Goal: Task Accomplishment & Management: Use online tool/utility

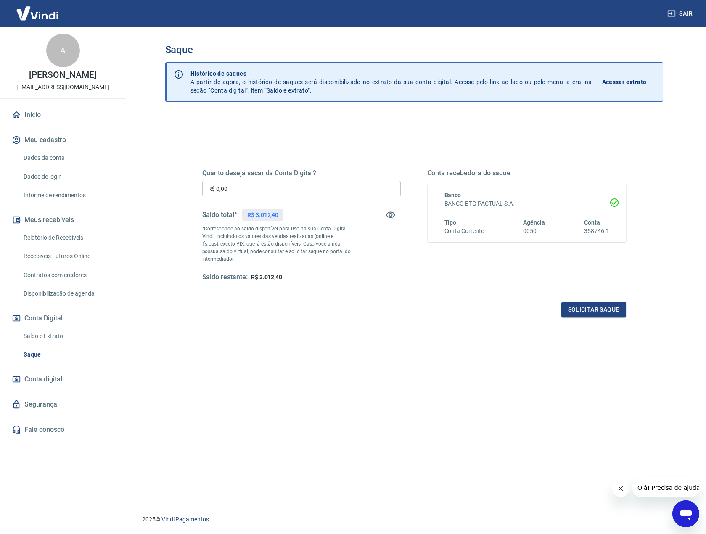
click at [390, 307] on div "Solicitar saque" at bounding box center [414, 310] width 424 height 16
click at [238, 318] on div "Quanto deseja sacar da Conta Digital? R$ 0,00 ​ Saldo total*: R$ 3.012,40 *Corr…" at bounding box center [414, 230] width 444 height 196
click at [35, 114] on link "Início" at bounding box center [63, 115] width 106 height 19
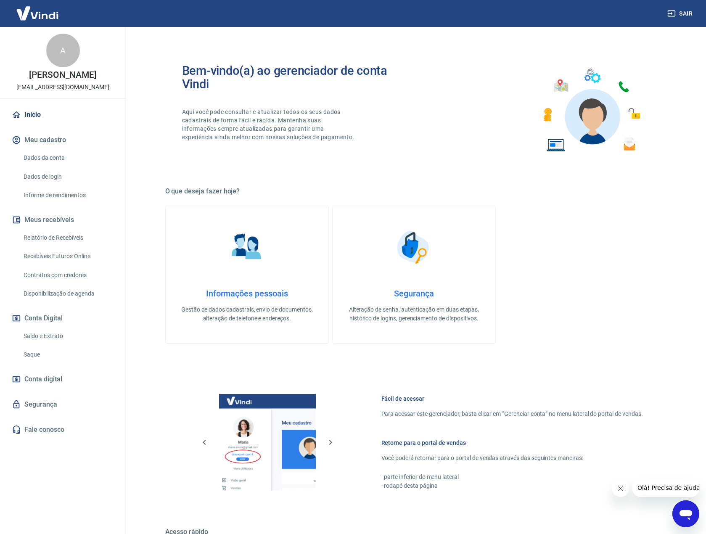
click at [47, 118] on link "Início" at bounding box center [63, 115] width 106 height 19
click at [49, 337] on link "Saldo e Extrato" at bounding box center [67, 336] width 95 height 17
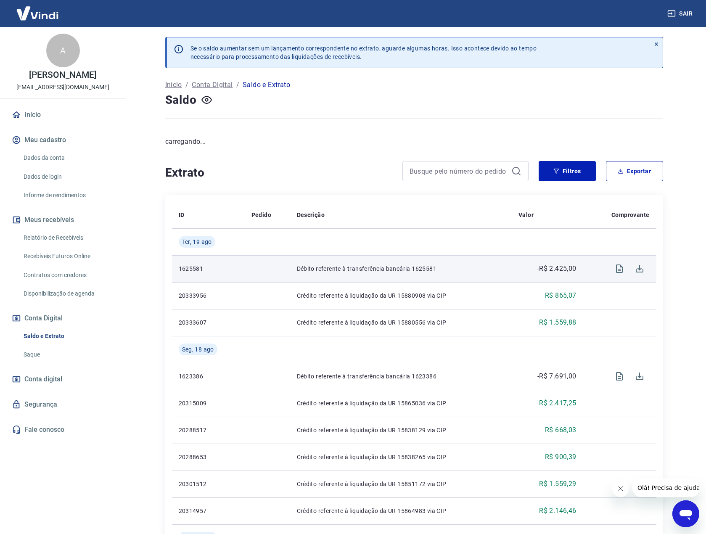
click at [376, 268] on p "Débito referente à transferência bancária 1625581" at bounding box center [401, 269] width 208 height 8
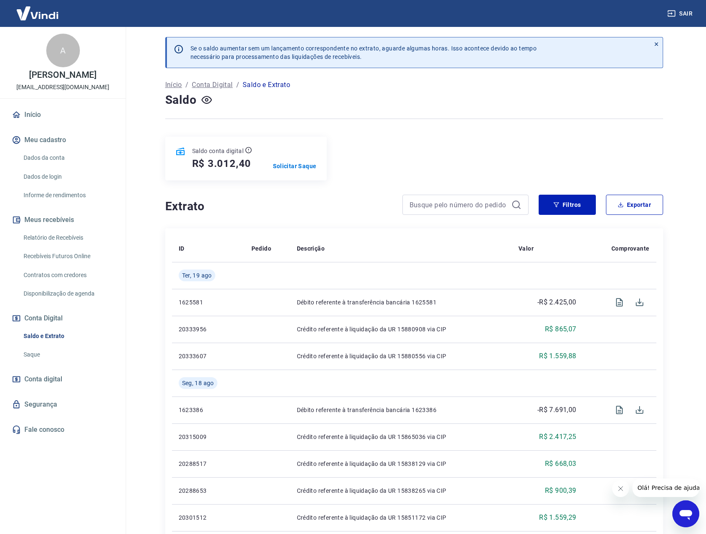
drag, startPoint x: 323, startPoint y: 168, endPoint x: 302, endPoint y: 147, distance: 29.1
click at [323, 167] on div "Se o saldo aumentar sem um lançamento correspondente no extrato, aguarde alguma…" at bounding box center [414, 516] width 518 height 979
drag, startPoint x: 314, startPoint y: 115, endPoint x: 278, endPoint y: 141, distance: 44.6
click at [314, 116] on div at bounding box center [414, 118] width 498 height 21
click at [273, 207] on h4 "Extrato" at bounding box center [278, 206] width 227 height 17
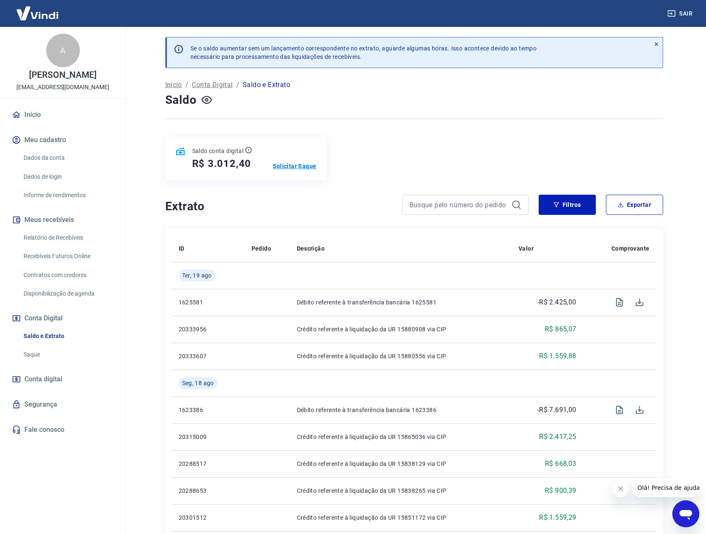
click at [301, 165] on p "Solicitar Saque" at bounding box center [295, 166] width 44 height 8
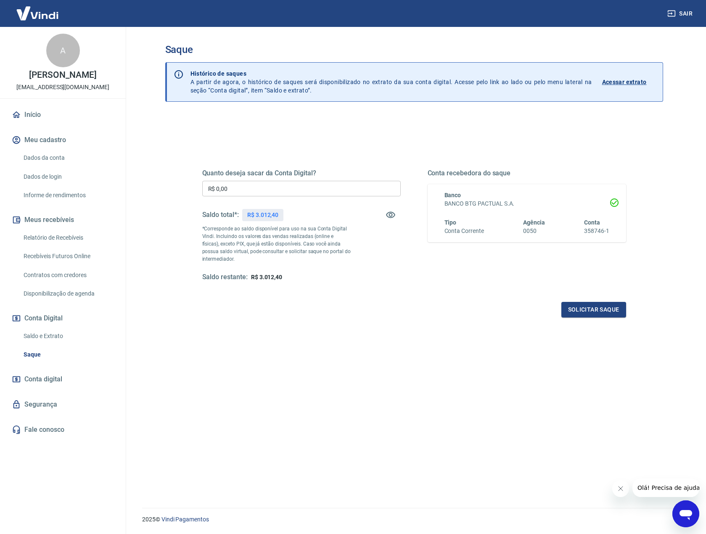
click at [267, 185] on input "R$ 0,00" at bounding box center [301, 189] width 198 height 16
click at [309, 225] on p "*Corresponde ao saldo disponível para uso na sua Conta Digital Vindi. Incluindo…" at bounding box center [276, 244] width 149 height 38
click at [127, 368] on main "Saque Histórico de saques A partir de agora, o histórico de saques será disponi…" at bounding box center [414, 280] width 584 height 507
click at [42, 378] on span "Conta digital" at bounding box center [43, 379] width 38 height 12
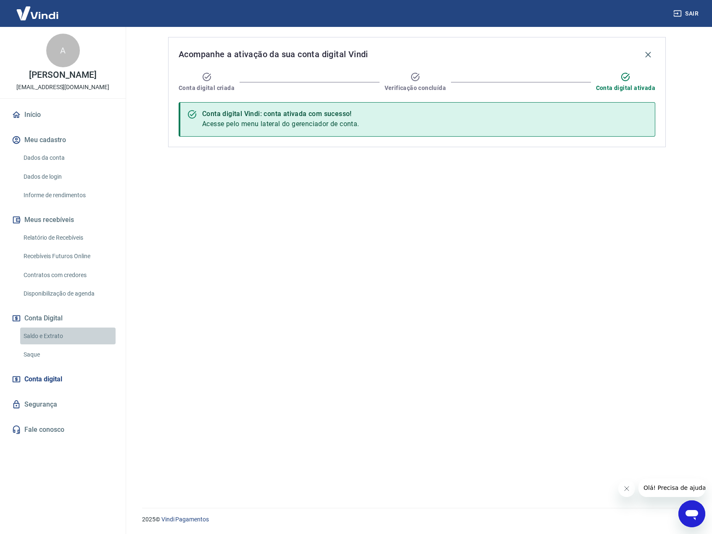
click at [42, 335] on link "Saldo e Extrato" at bounding box center [67, 336] width 95 height 17
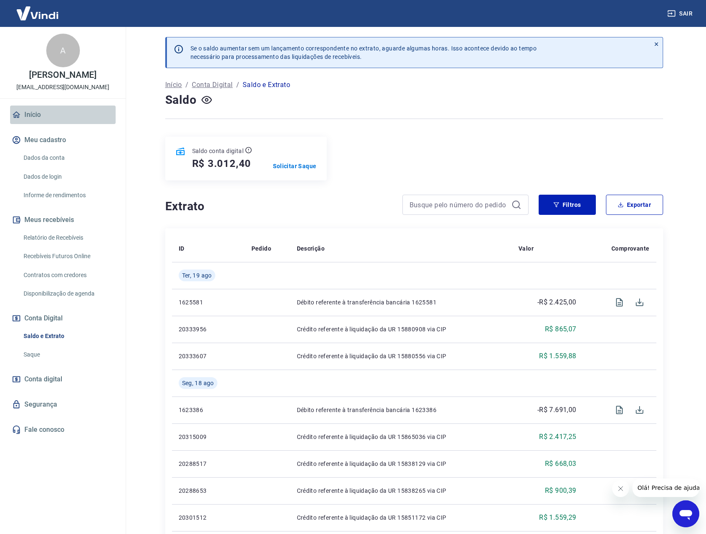
click at [34, 110] on link "Início" at bounding box center [63, 115] width 106 height 19
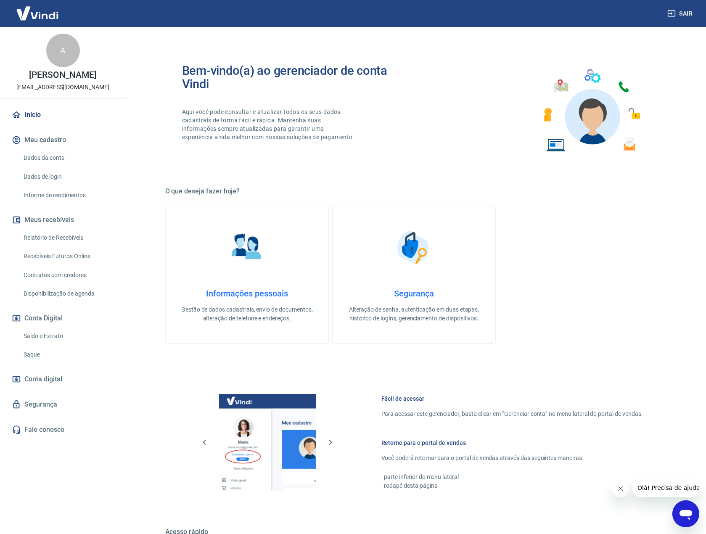
click at [331, 139] on p "Aqui você pode consultar e atualizar todos os seus dados cadastrais de forma fá…" at bounding box center [269, 125] width 174 height 34
click at [33, 358] on link "Saque" at bounding box center [67, 354] width 95 height 17
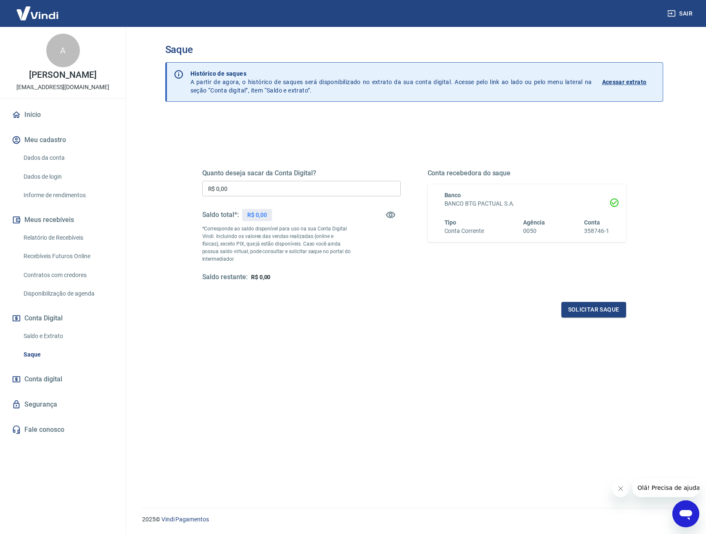
drag, startPoint x: 339, startPoint y: 296, endPoint x: 377, endPoint y: 239, distance: 68.0
click at [340, 293] on div "Quanto deseja sacar da Conta Digital? R$ 0,00 ​ Saldo total*: R$ 0,00 *Correspo…" at bounding box center [414, 233] width 424 height 169
drag, startPoint x: 434, startPoint y: 299, endPoint x: 463, endPoint y: 233, distance: 72.5
click at [434, 297] on div "Quanto deseja sacar da Conta Digital? R$ 0,00 ​ Saldo total*: R$ 0,00 *Correspo…" at bounding box center [414, 233] width 424 height 169
click at [353, 136] on div "Quanto deseja sacar da Conta Digital? R$ 0,00 ​ Saldo total*: R$ 3.012,40 *Corr…" at bounding box center [414, 230] width 444 height 196
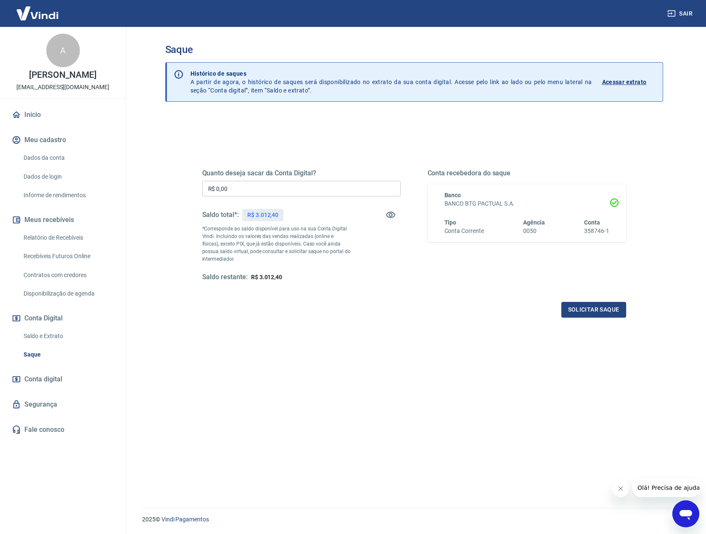
drag, startPoint x: 416, startPoint y: 393, endPoint x: 331, endPoint y: 167, distance: 241.9
click at [404, 370] on div "Quanto deseja sacar da Conta Digital? R$ 0,00 ​ Saldo total*: R$ 3.012,40 *Corr…" at bounding box center [414, 337] width 498 height 444
